Goal: Information Seeking & Learning: Learn about a topic

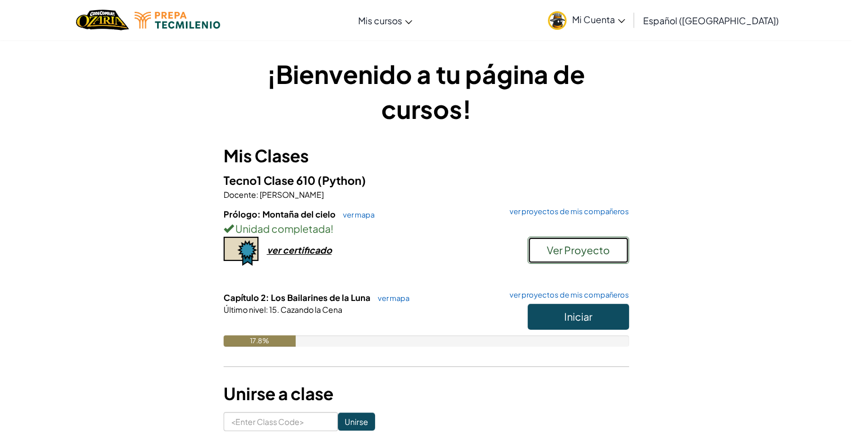
click at [593, 253] on span "Ver Proyecto" at bounding box center [578, 249] width 63 height 13
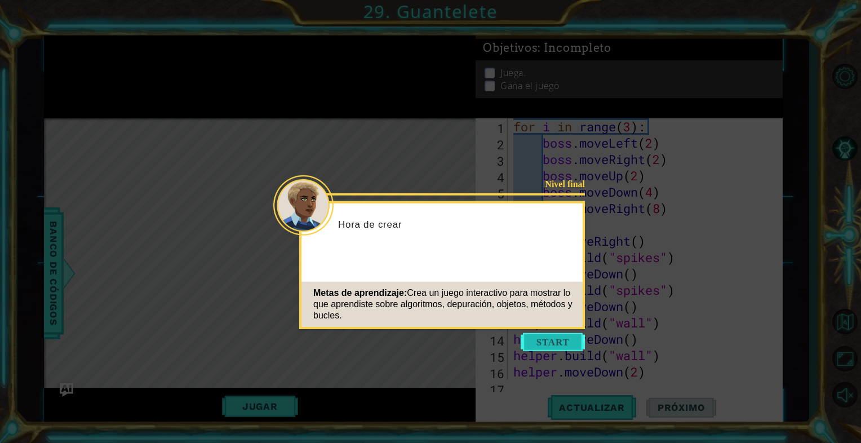
click at [539, 348] on button "Start" at bounding box center [552, 342] width 64 height 18
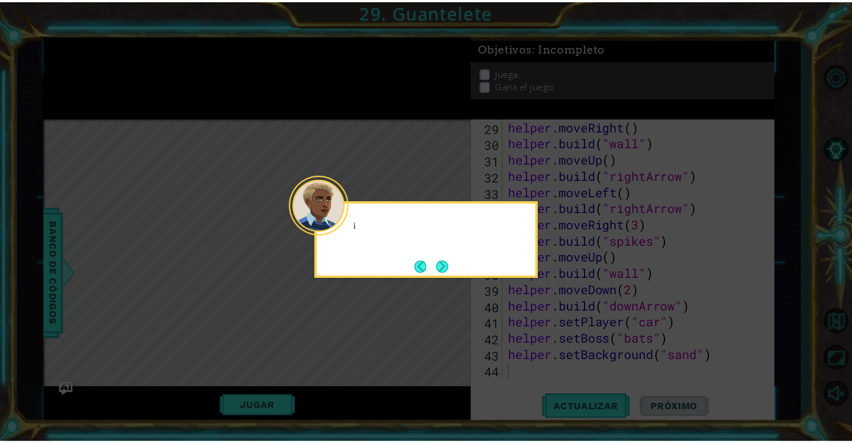
scroll to position [457, 0]
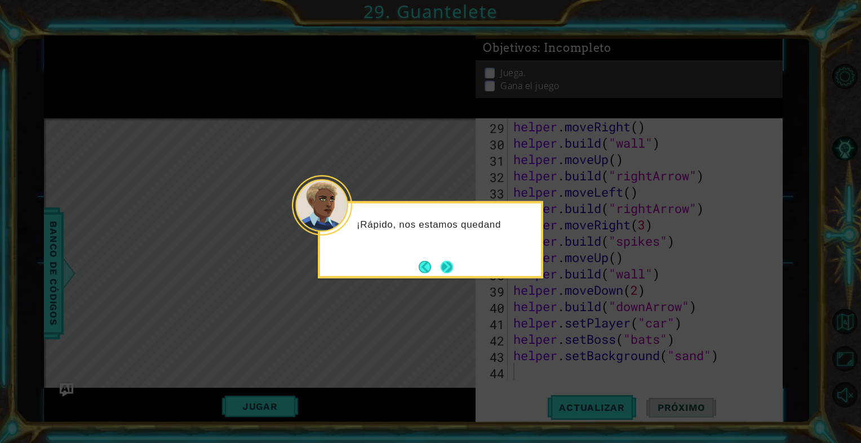
click at [453, 272] on button "Next" at bounding box center [447, 266] width 12 height 12
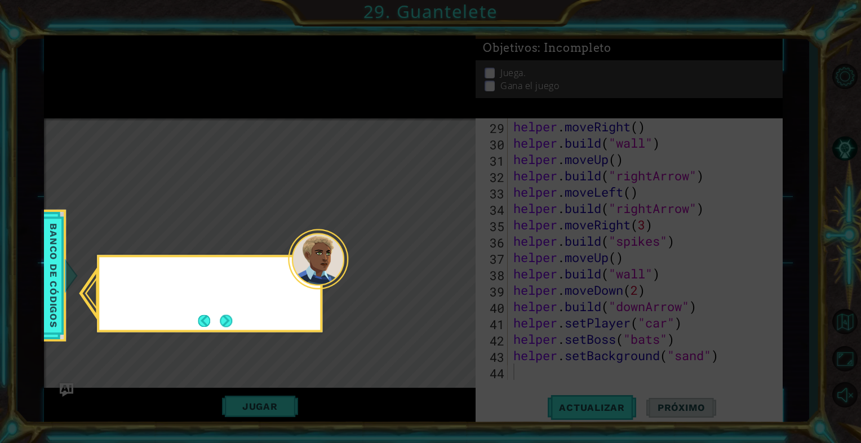
click at [453, 272] on icon at bounding box center [430, 221] width 861 height 443
click at [425, 275] on icon at bounding box center [430, 221] width 861 height 443
click at [235, 323] on div "Consulta los métodos de los ayudantes en el" at bounding box center [209, 293] width 225 height 77
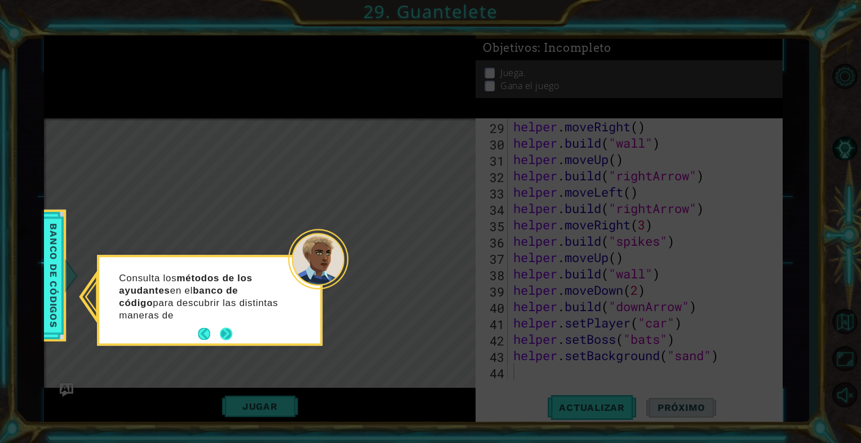
click at [230, 323] on div "Consulta los métodos de los ayudantes en el banco de código para descubrir las …" at bounding box center [209, 302] width 221 height 82
click at [225, 328] on button "Next" at bounding box center [226, 334] width 12 height 12
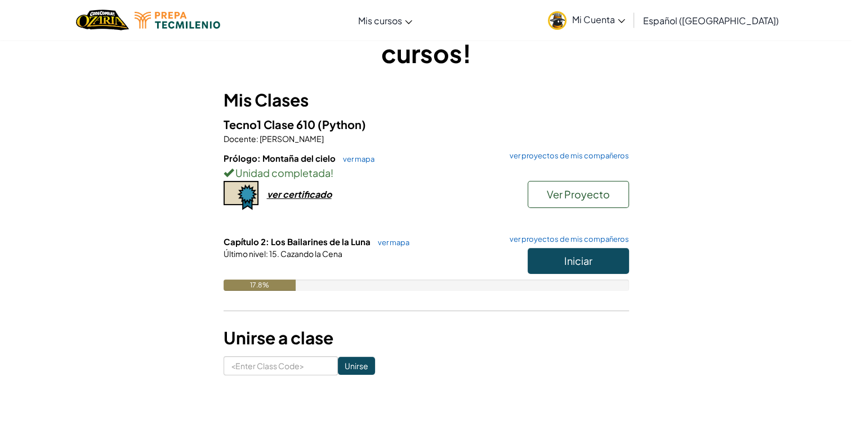
scroll to position [56, 0]
click at [579, 255] on span "Iniciar" at bounding box center [578, 259] width 28 height 13
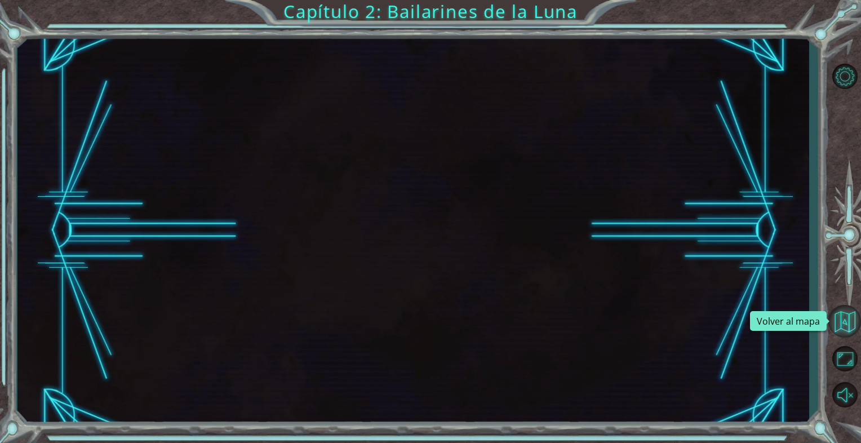
click at [836, 317] on button "Volver al mapa" at bounding box center [844, 321] width 33 height 33
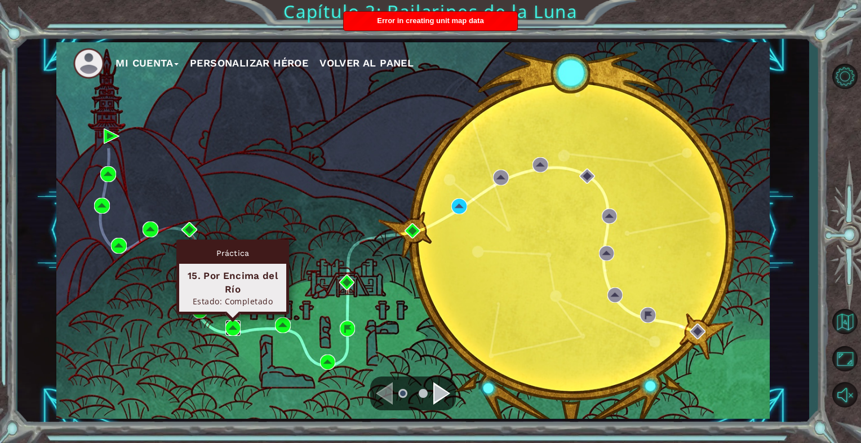
click at [229, 325] on img at bounding box center [233, 328] width 16 height 16
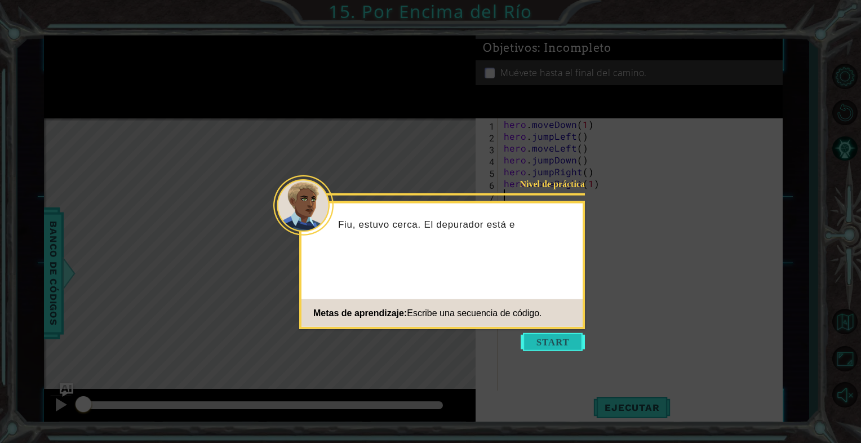
click at [554, 348] on button "Start" at bounding box center [552, 342] width 64 height 18
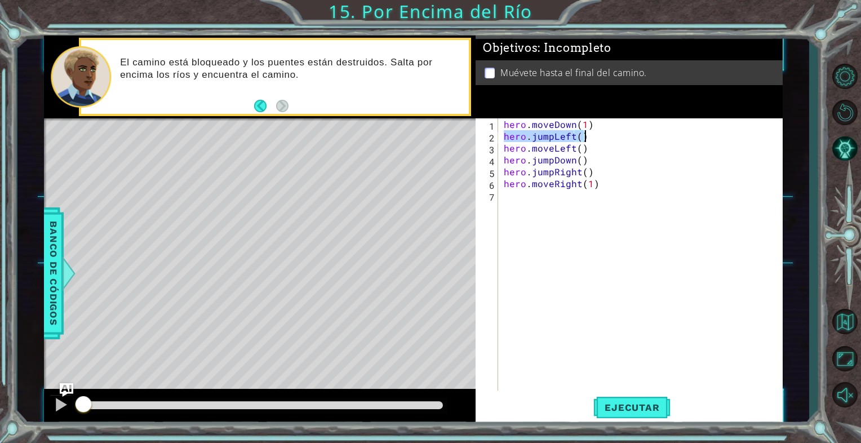
drag, startPoint x: 504, startPoint y: 137, endPoint x: 599, endPoint y: 140, distance: 95.2
click at [599, 140] on div "hero . moveDown ( 1 ) hero . jumpLeft ( ) hero . moveLeft ( ) hero . jumpDown (…" at bounding box center [642, 266] width 283 height 296
type textarea "hero.jumpLeft()"
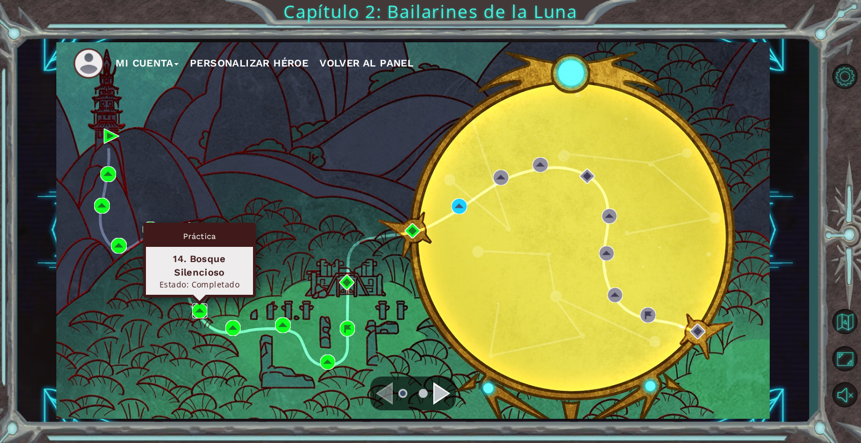
click at [197, 309] on img at bounding box center [200, 311] width 16 height 16
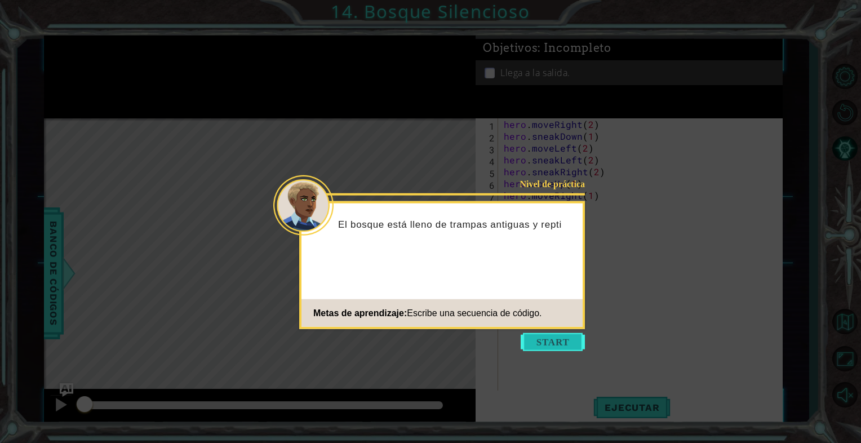
click at [537, 345] on button "Start" at bounding box center [552, 342] width 64 height 18
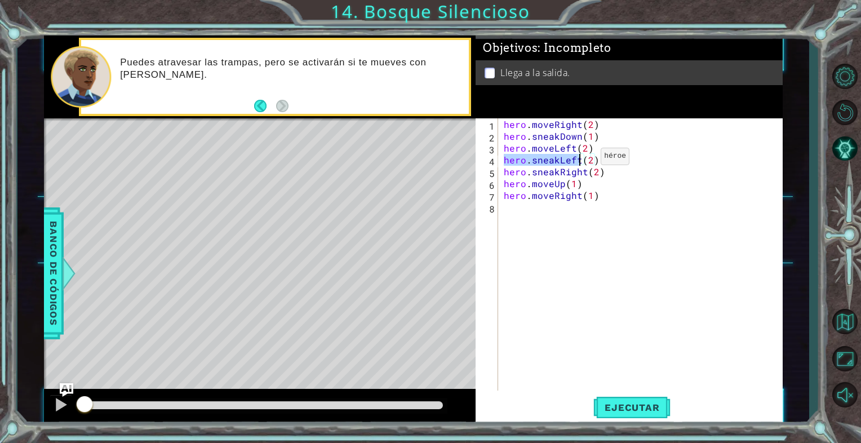
drag, startPoint x: 504, startPoint y: 161, endPoint x: 581, endPoint y: 159, distance: 77.8
click at [581, 159] on div "hero . moveRight ( 2 ) hero . sneakDown ( 1 ) hero . moveLeft ( 2 ) hero . snea…" at bounding box center [642, 266] width 283 height 296
type textarea "hero.sneakLeft(2)"
